Goal: Task Accomplishment & Management: Manage account settings

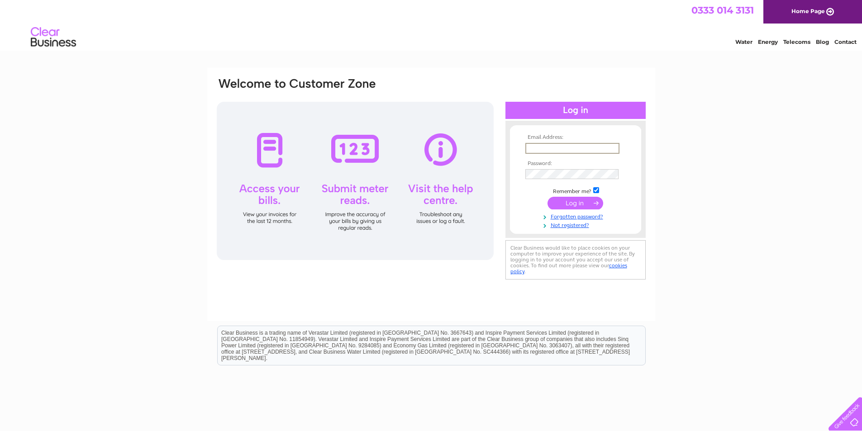
click at [536, 143] on input "text" at bounding box center [572, 148] width 94 height 11
type input "[PERSON_NAME][EMAIL_ADDRESS][DOMAIN_NAME]"
click at [585, 202] on input "submit" at bounding box center [575, 202] width 56 height 13
click at [535, 171] on tbody "Email Address: tanya@plentydeli.com Password: Remember me?" at bounding box center [575, 185] width 105 height 102
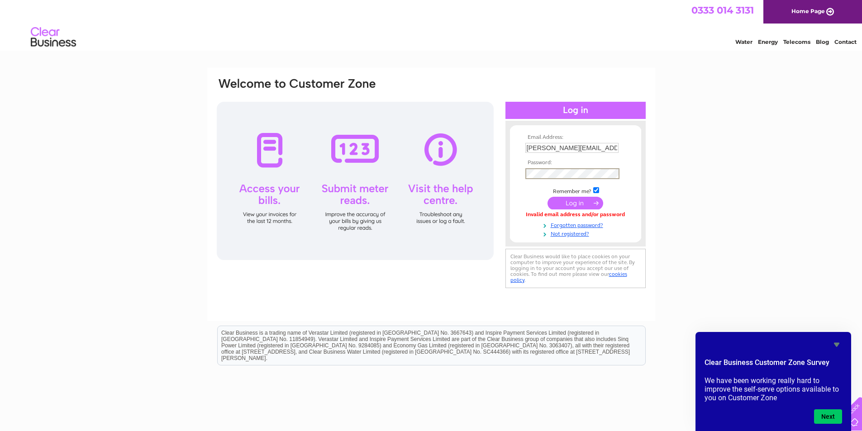
click at [547, 197] on input "submit" at bounding box center [575, 203] width 56 height 13
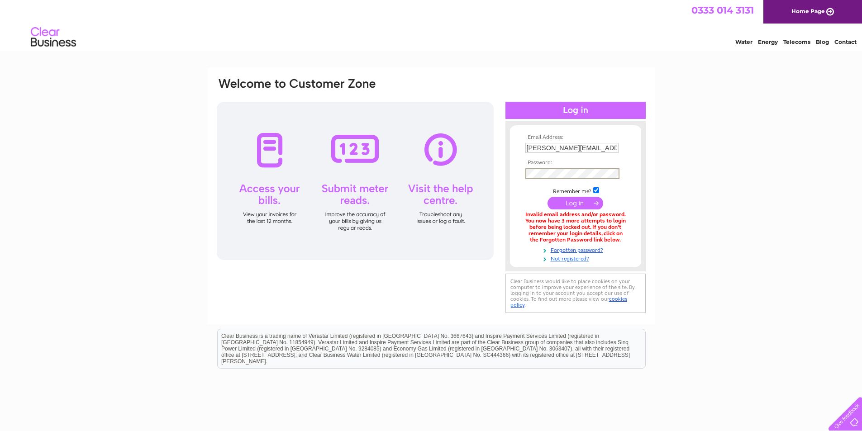
click at [547, 197] on input "submit" at bounding box center [575, 203] width 56 height 13
click at [571, 200] on input "submit" at bounding box center [575, 202] width 56 height 13
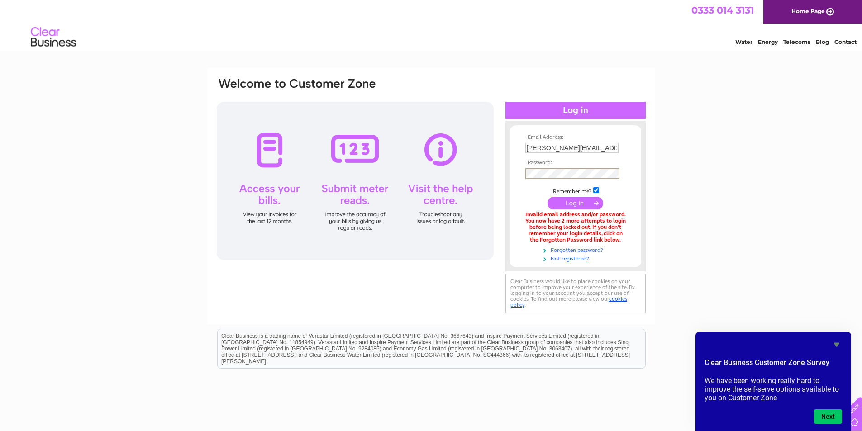
click at [547, 197] on input "submit" at bounding box center [575, 203] width 56 height 13
click at [581, 203] on input "submit" at bounding box center [575, 203] width 56 height 13
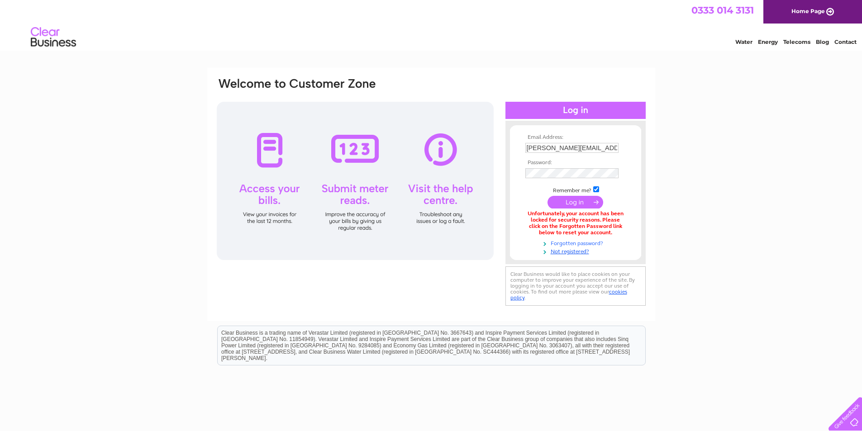
click at [592, 239] on link "Forgotten password?" at bounding box center [576, 242] width 103 height 9
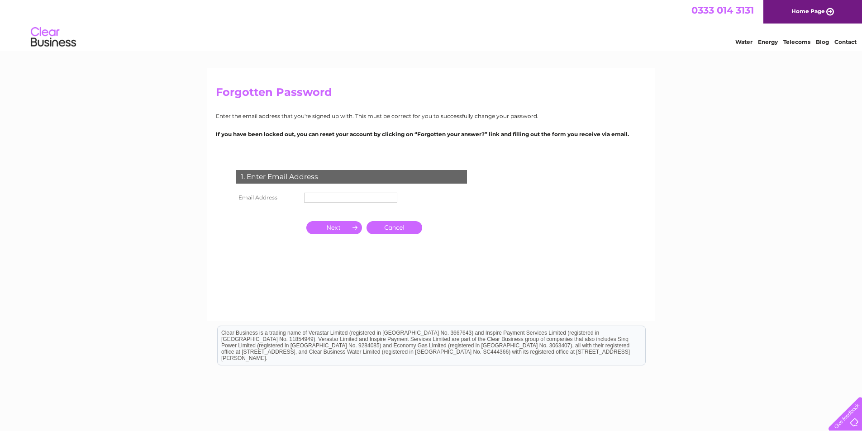
click at [376, 195] on input "text" at bounding box center [350, 198] width 93 height 10
type input "[PERSON_NAME][EMAIL_ADDRESS][DOMAIN_NAME]"
click at [347, 229] on input "button" at bounding box center [334, 227] width 56 height 13
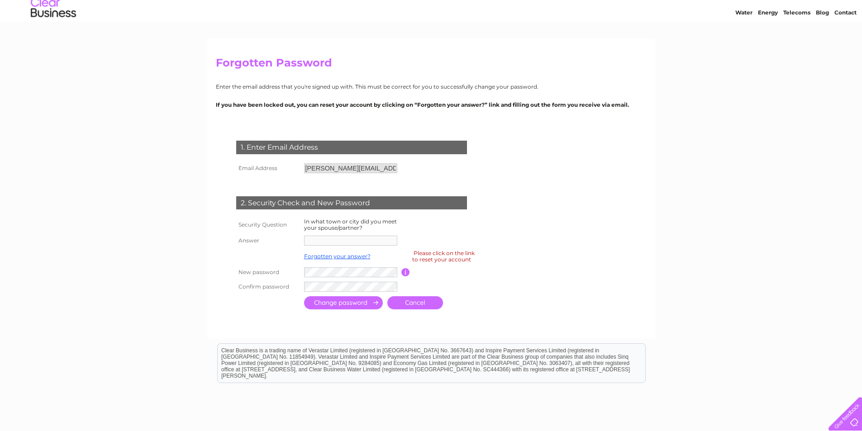
scroll to position [45, 0]
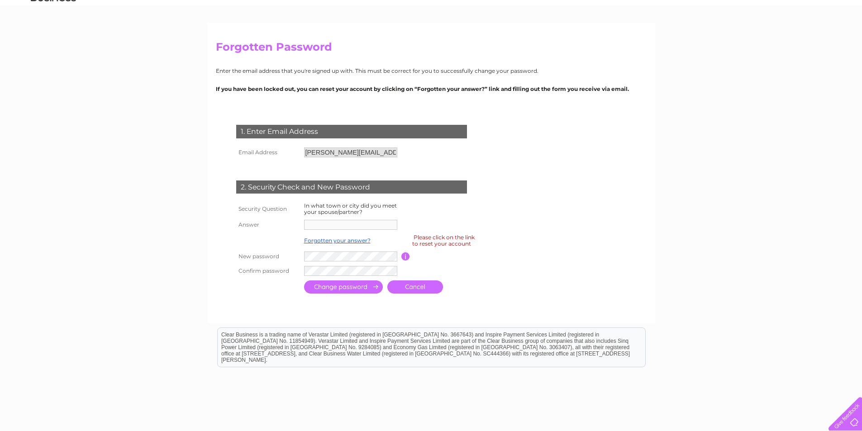
click at [327, 209] on tbody "Security Question In what town or city did you meet your spouse/partner? Answer…" at bounding box center [362, 238] width 257 height 77
click at [324, 200] on td "2. Security Check and New Password" at bounding box center [351, 185] width 235 height 29
drag, startPoint x: 310, startPoint y: 213, endPoint x: 320, endPoint y: 201, distance: 15.8
click at [310, 212] on label "In what town or city did you meet your spouse/partner?" at bounding box center [350, 208] width 93 height 13
click at [383, 153] on input "[PERSON_NAME][EMAIL_ADDRESS][DOMAIN_NAME]" at bounding box center [350, 152] width 93 height 10
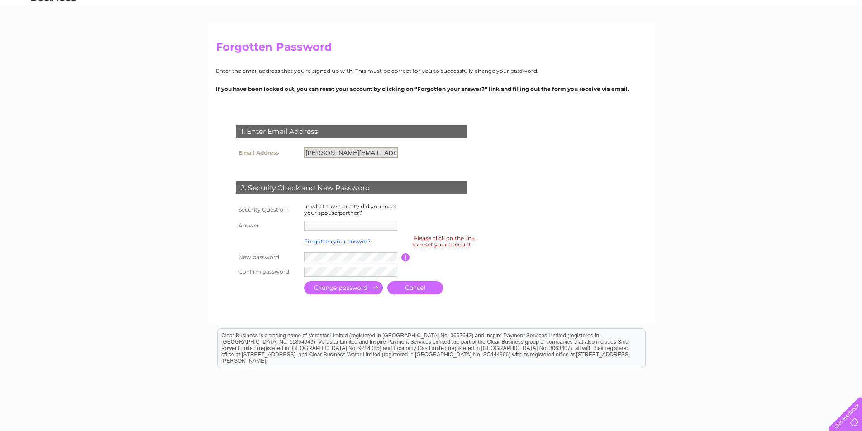
click at [383, 153] on input "[PERSON_NAME][EMAIL_ADDRESS][DOMAIN_NAME]" at bounding box center [351, 152] width 94 height 11
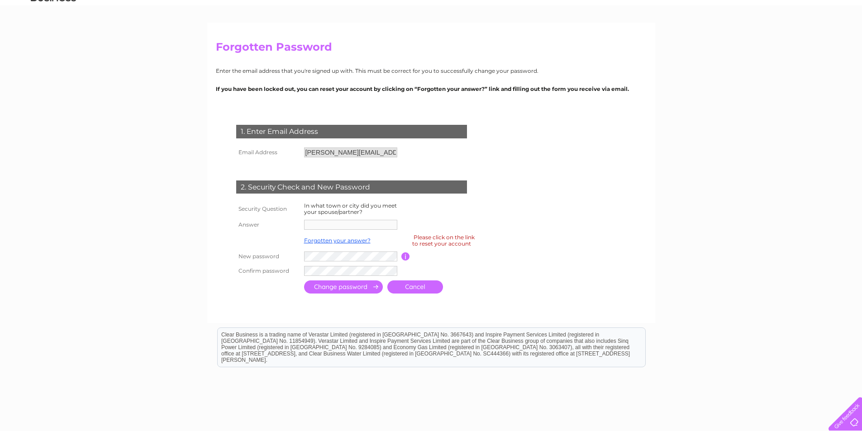
click at [338, 221] on td at bounding box center [352, 225] width 100 height 14
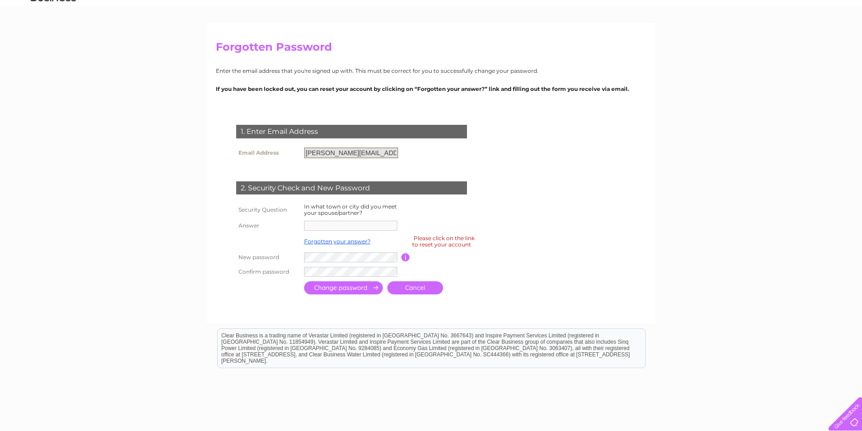
click at [367, 154] on input "[PERSON_NAME][EMAIL_ADDRESS][DOMAIN_NAME]" at bounding box center [351, 152] width 94 height 11
click at [381, 153] on input "[PERSON_NAME][EMAIL_ADDRESS][DOMAIN_NAME]" at bounding box center [351, 152] width 94 height 11
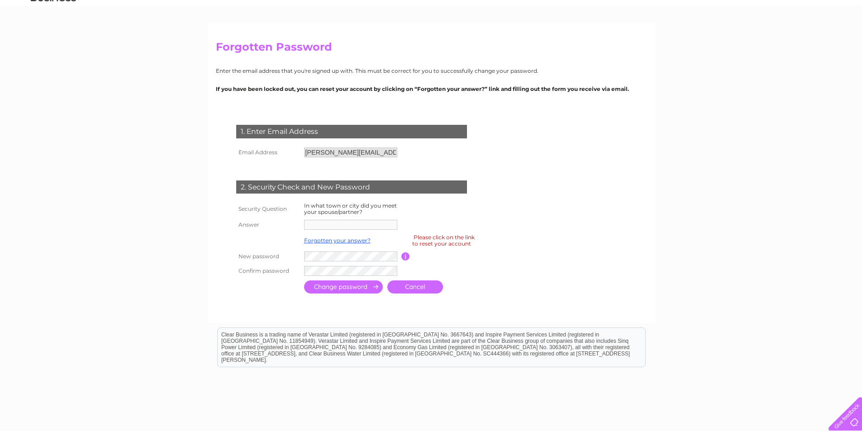
drag, startPoint x: 330, startPoint y: 219, endPoint x: 332, endPoint y: 211, distance: 8.8
click at [330, 219] on td at bounding box center [352, 225] width 100 height 14
drag, startPoint x: 332, startPoint y: 211, endPoint x: 336, endPoint y: 204, distance: 7.9
click at [336, 205] on label "In what town or city did you meet your spouse/partner?" at bounding box center [350, 208] width 93 height 13
click at [339, 202] on td "In what town or city did you meet your spouse/partner?" at bounding box center [352, 208] width 100 height 17
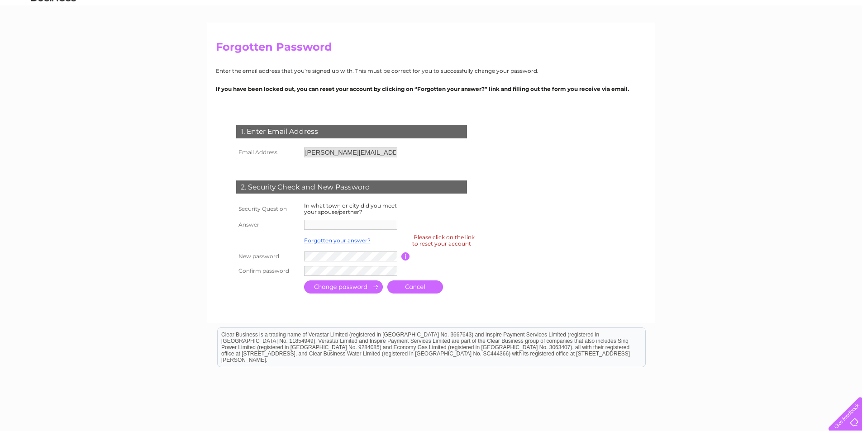
click at [347, 223] on td at bounding box center [352, 225] width 100 height 14
click at [337, 213] on td "In what town or city did you meet your spouse/partner?" at bounding box center [352, 208] width 100 height 17
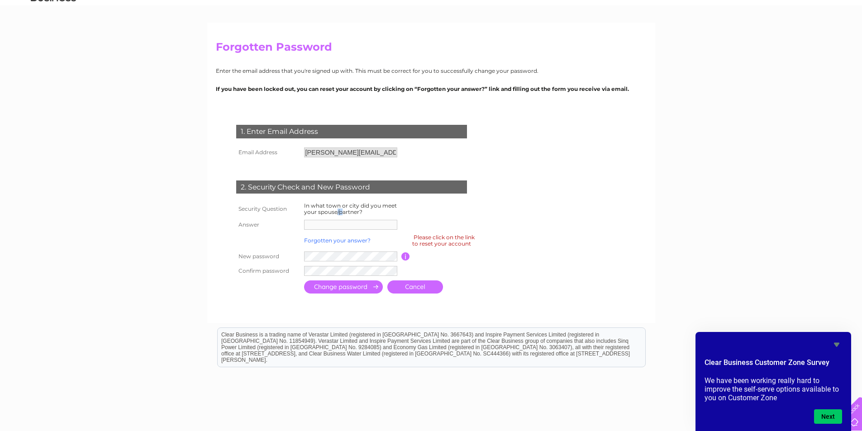
click at [349, 239] on link "Forgotten your answer?" at bounding box center [337, 240] width 67 height 7
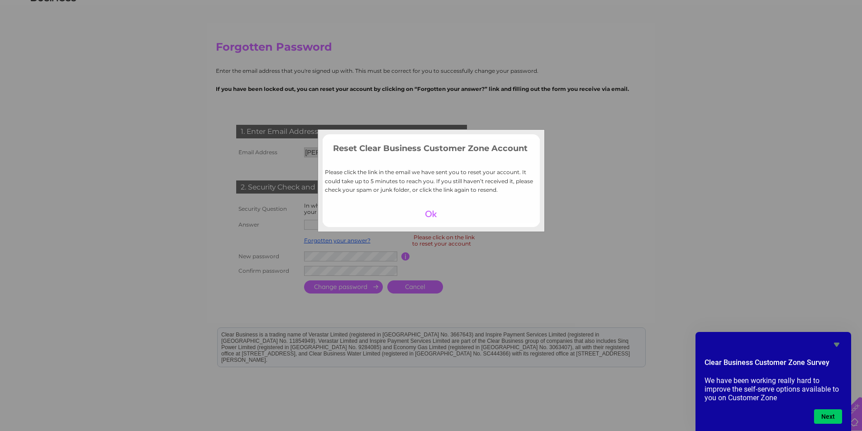
drag, startPoint x: 428, startPoint y: 210, endPoint x: 350, endPoint y: 281, distance: 104.7
click at [427, 212] on div at bounding box center [431, 214] width 56 height 13
